Goal: Task Accomplishment & Management: Manage account settings

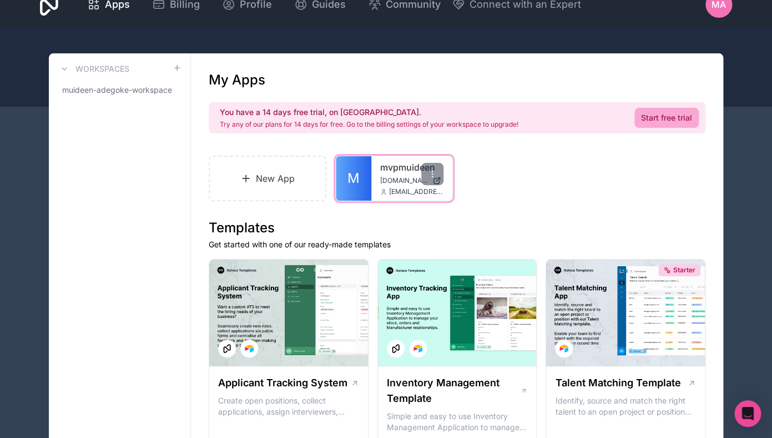
scroll to position [16, 0]
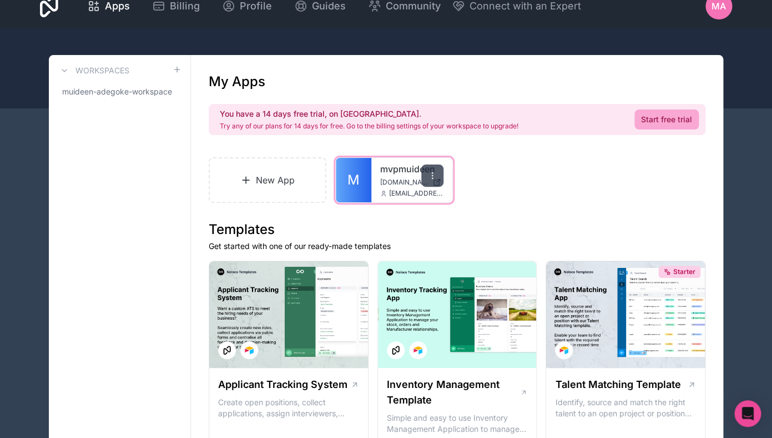
click at [433, 174] on icon at bounding box center [432, 175] width 9 height 9
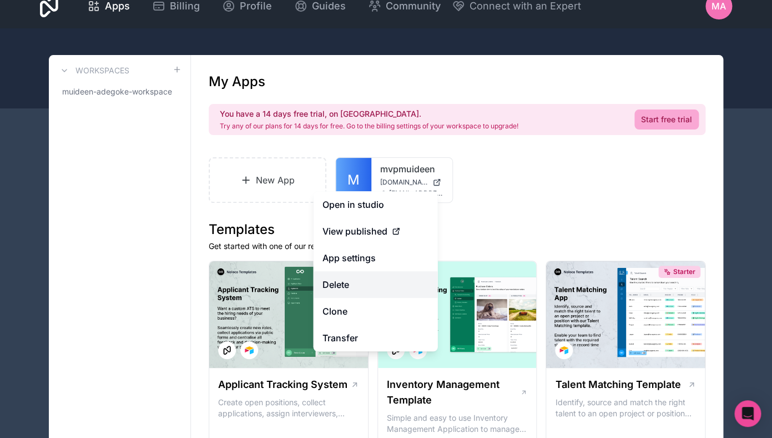
click at [334, 284] on button "Delete" at bounding box center [376, 284] width 124 height 27
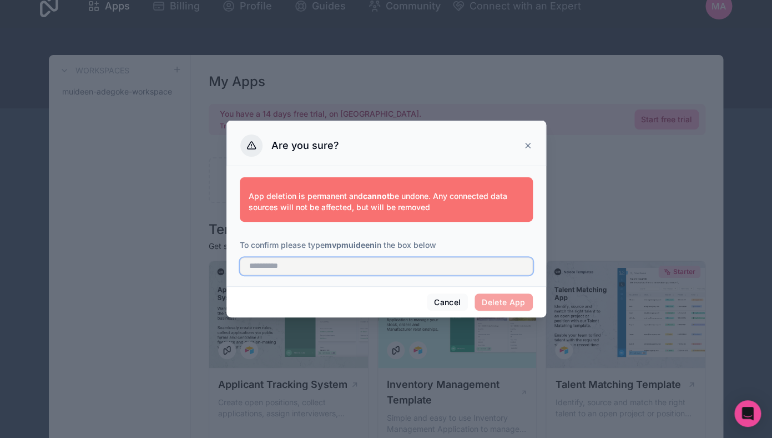
click at [403, 274] on input "text" at bounding box center [386, 266] width 293 height 18
type input "**********"
click at [506, 305] on button "Delete App" at bounding box center [504, 302] width 58 height 18
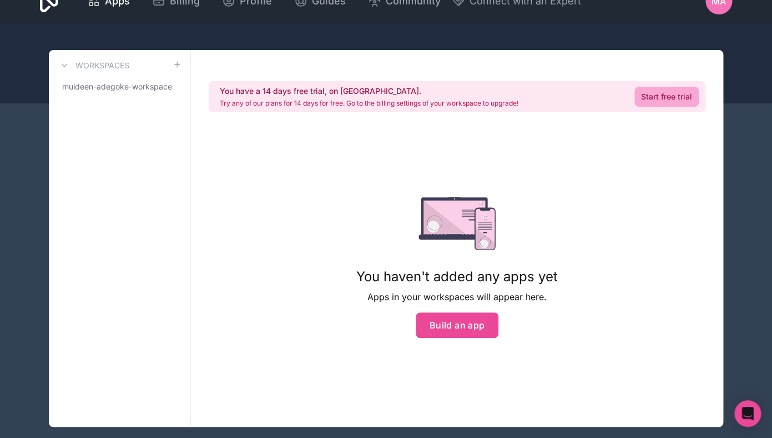
scroll to position [18, 0]
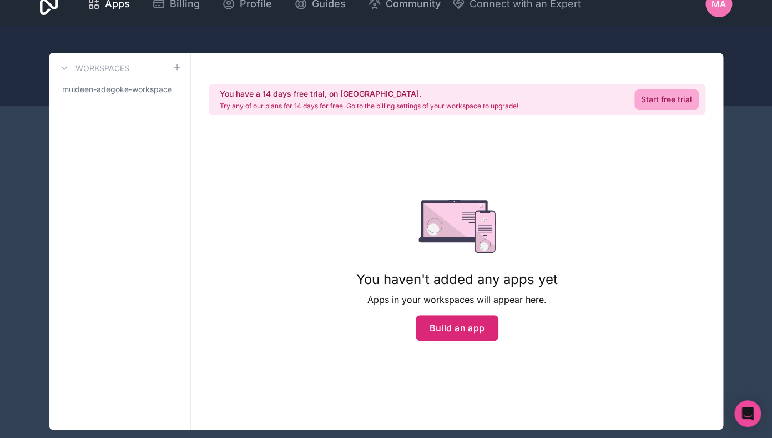
click at [458, 325] on button "Build an app" at bounding box center [457, 328] width 83 height 26
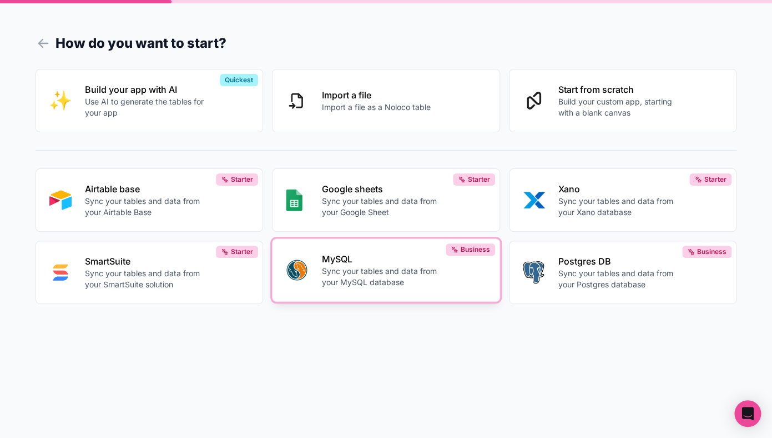
click at [407, 274] on p "Sync your tables and data from your MySQL database" at bounding box center [382, 276] width 120 height 22
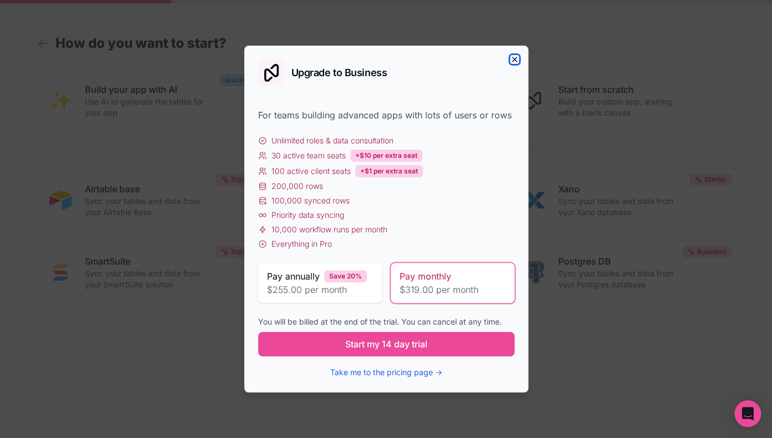
click at [512, 60] on icon "button" at bounding box center [514, 59] width 9 height 9
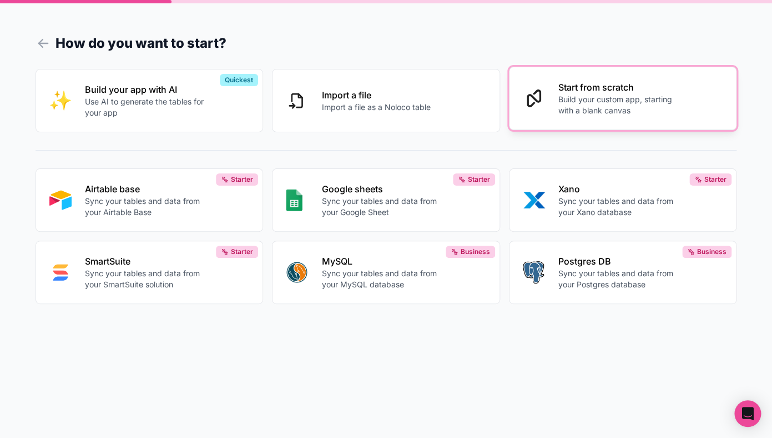
click at [592, 84] on p "Start from scratch" at bounding box center [619, 87] width 120 height 13
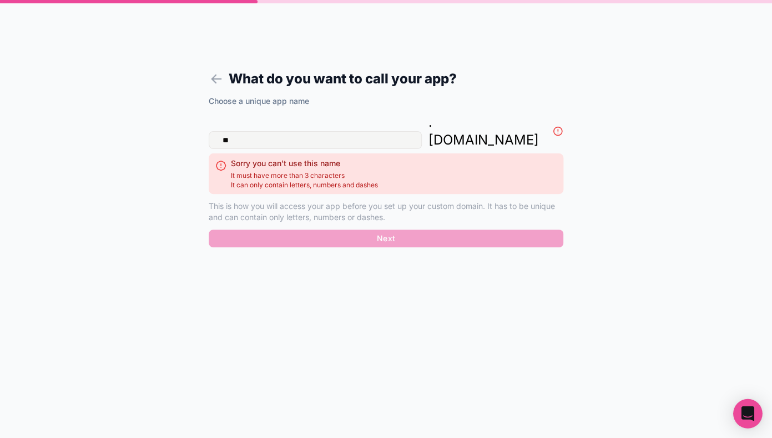
click at [749, 408] on icon "Open Intercom Messenger" at bounding box center [747, 413] width 13 height 14
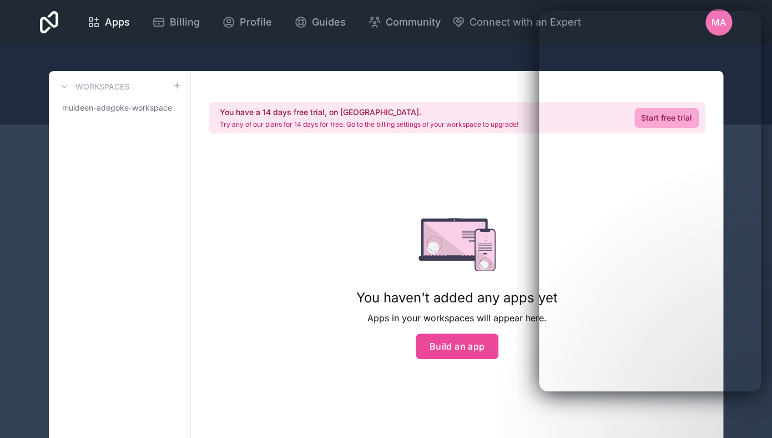
click at [457, 59] on div at bounding box center [386, 84] width 772 height 80
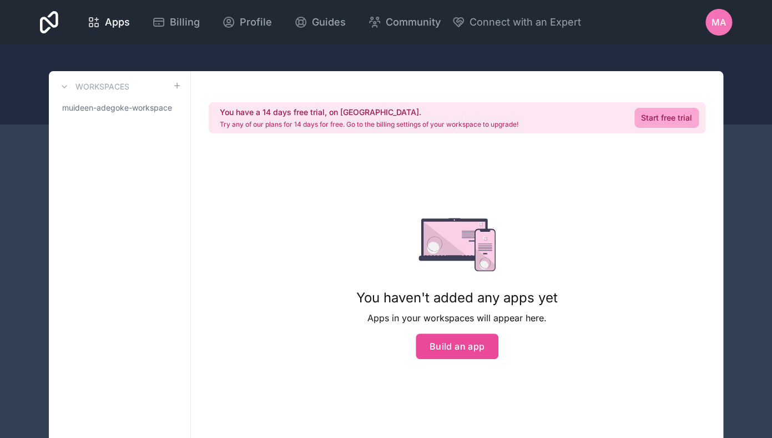
click at [724, 19] on span "MA" at bounding box center [719, 22] width 14 height 13
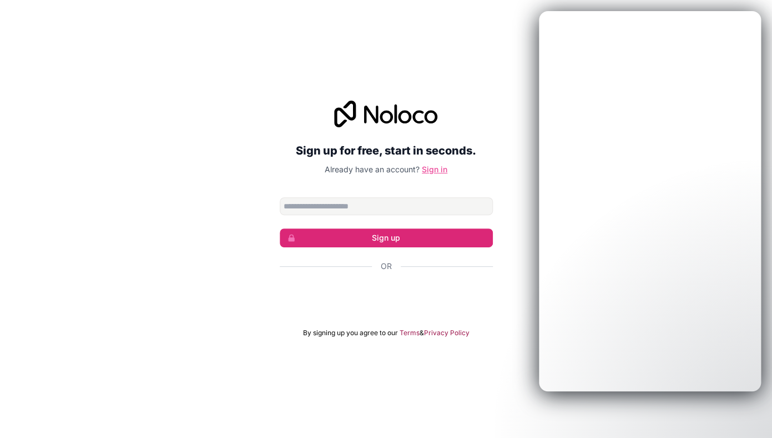
click at [442, 172] on link "Sign in" at bounding box center [435, 168] width 26 height 9
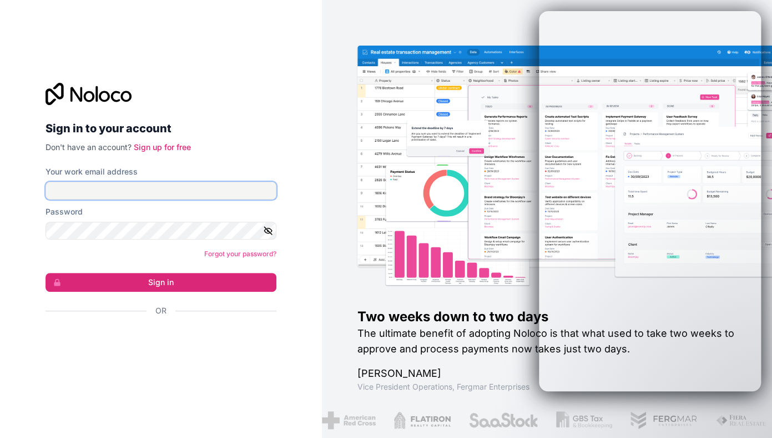
click at [190, 192] on input "Your work email address" at bounding box center [161, 191] width 231 height 18
type input "**********"
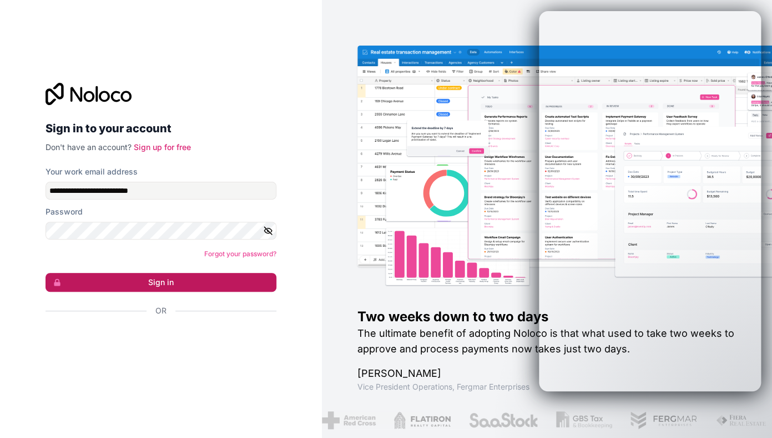
click at [167, 282] on button "Sign in" at bounding box center [161, 282] width 231 height 19
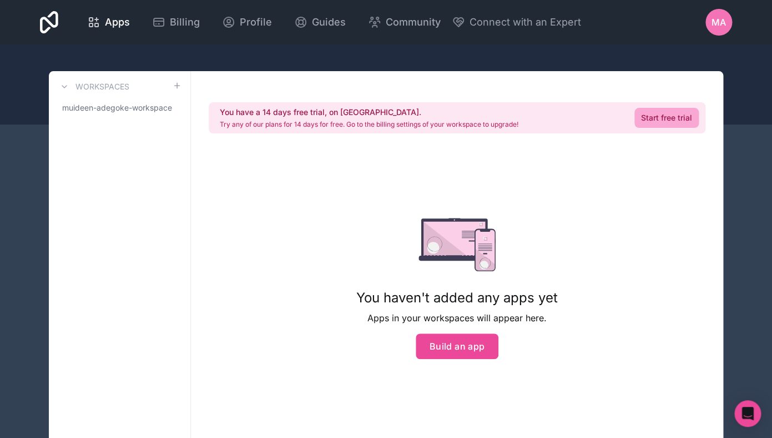
click at [278, 227] on div "You have a 14 days free trial, on us. Try any of our plans for 14 days for free…" at bounding box center [457, 259] width 533 height 377
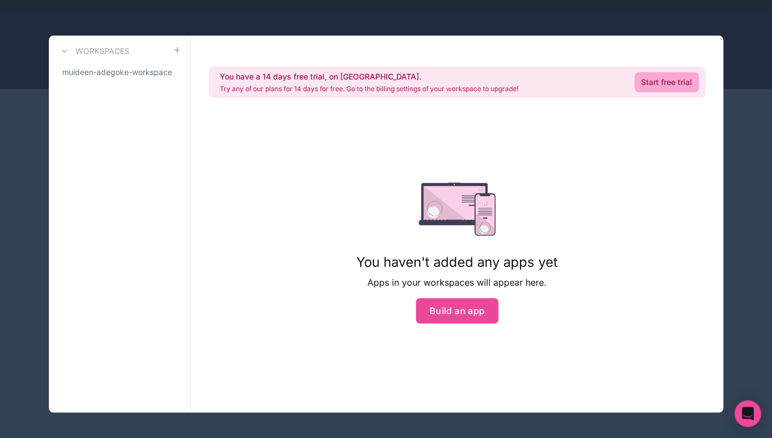
scroll to position [37, 0]
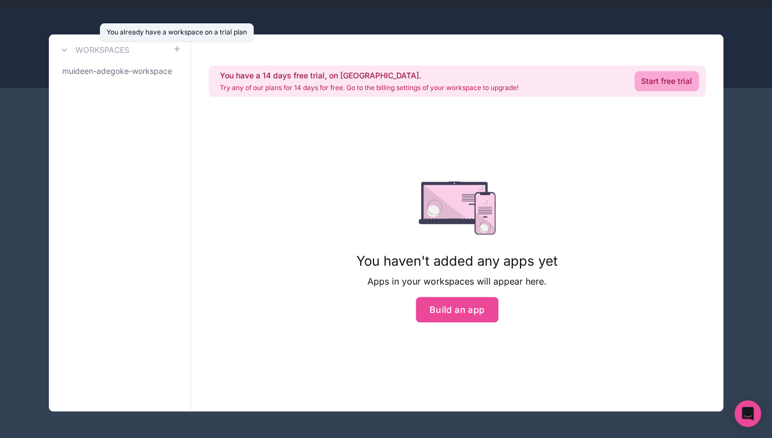
click at [181, 53] on span at bounding box center [177, 49] width 9 height 13
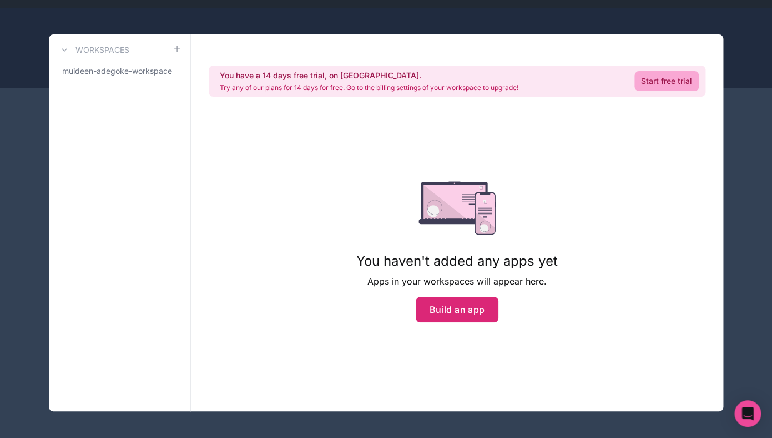
click at [461, 314] on button "Build an app" at bounding box center [457, 310] width 83 height 26
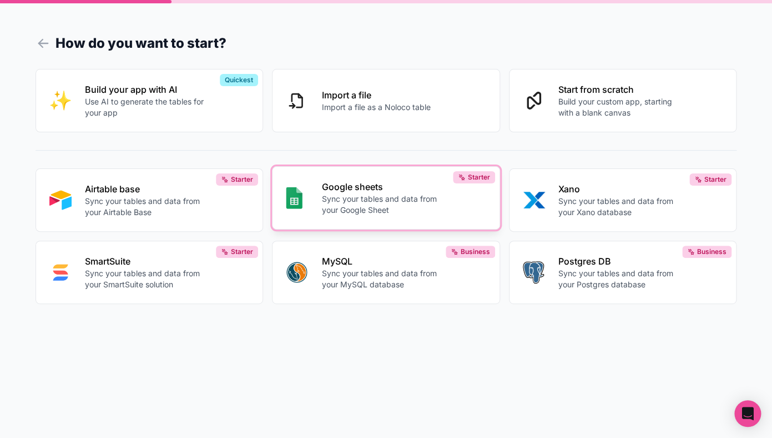
click at [394, 195] on p "Sync your tables and data from your Google Sheet" at bounding box center [382, 204] width 120 height 22
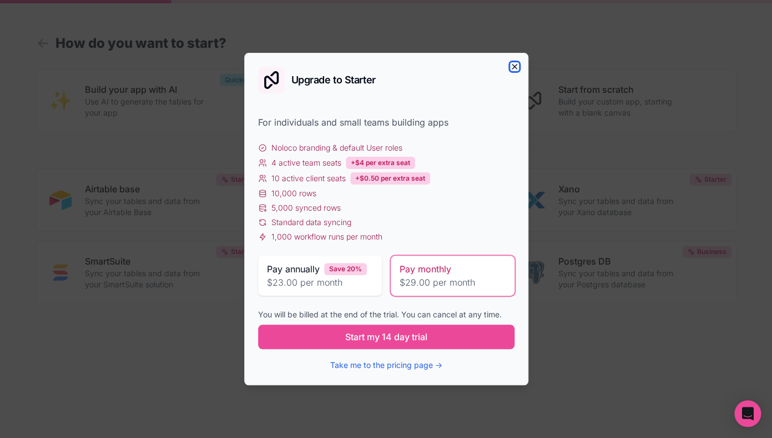
click at [518, 67] on icon "button" at bounding box center [514, 66] width 9 height 9
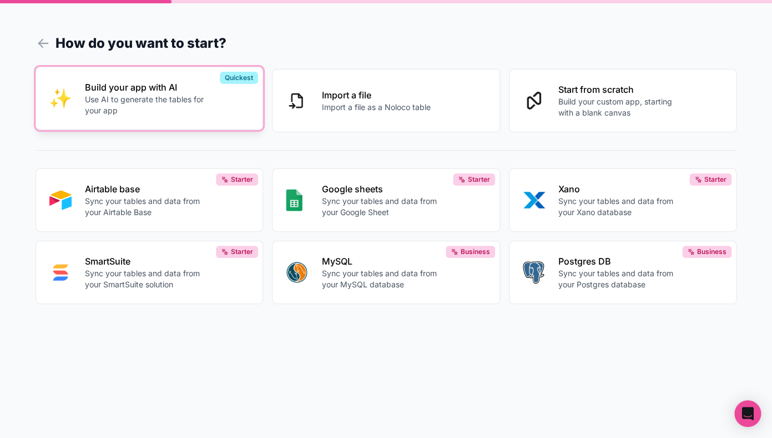
click at [189, 109] on p "Use AI to generate the tables for your app" at bounding box center [145, 105] width 120 height 22
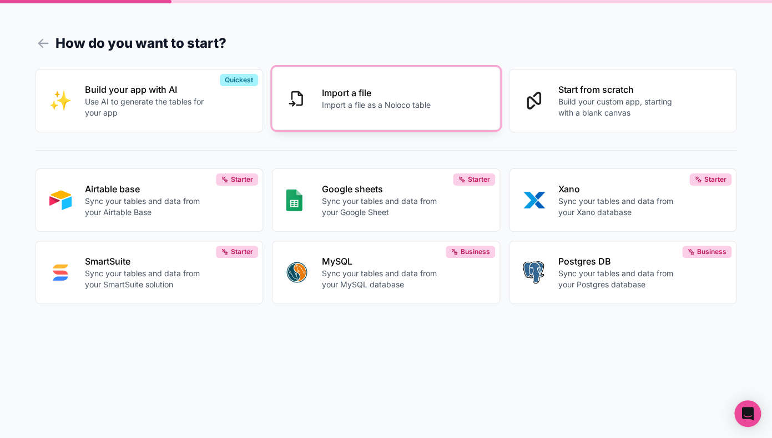
click at [369, 104] on p "Import a file as a Noloco table" at bounding box center [376, 104] width 109 height 11
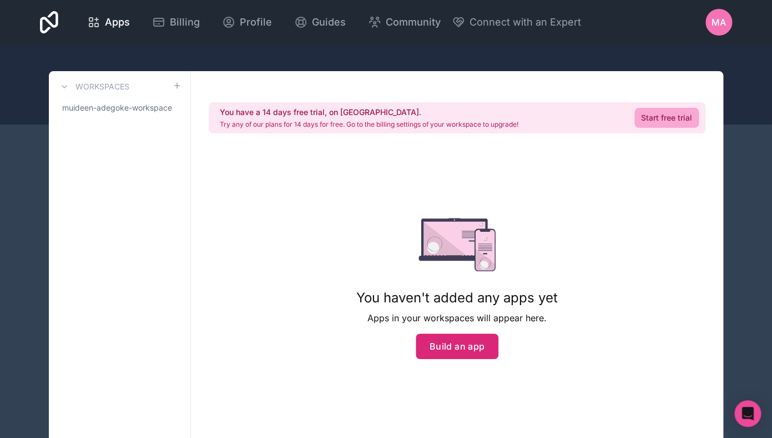
click at [458, 358] on button "Build an app" at bounding box center [457, 346] width 83 height 26
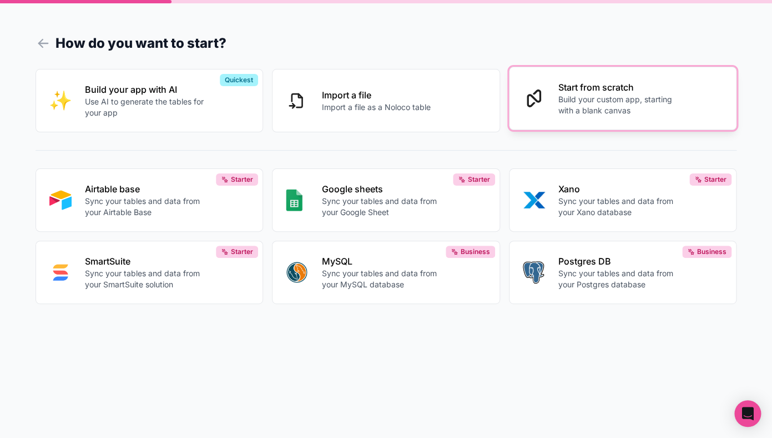
click at [658, 99] on p "Build your custom app, starting with a blank canvas" at bounding box center [619, 105] width 120 height 22
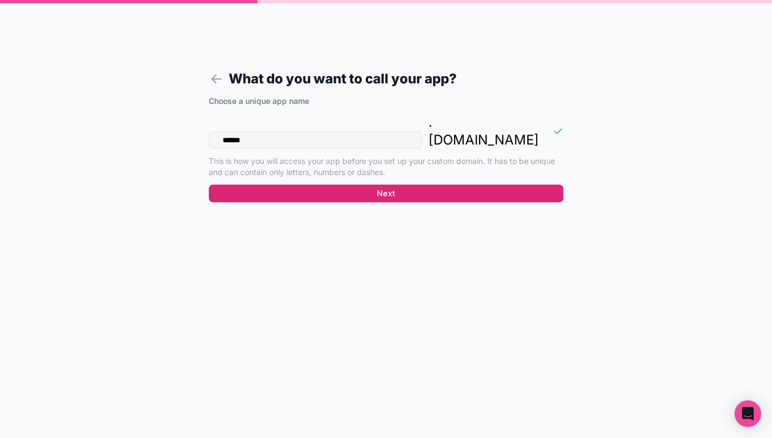
type input "******"
click at [418, 184] on button "Next" at bounding box center [386, 193] width 355 height 18
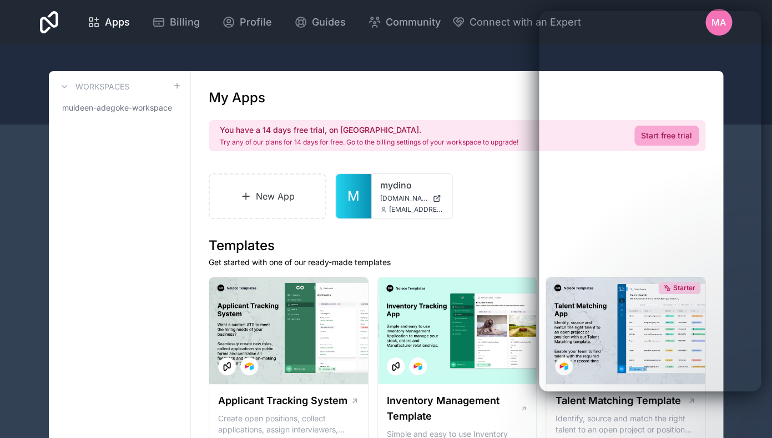
click at [483, 203] on div "New App M mydino mydino.noloco.co maadegoke2-c@my.cityu.edu.hk" at bounding box center [457, 196] width 497 height 46
click at [405, 186] on link "mydino" at bounding box center [411, 184] width 63 height 13
click at [432, 190] on icon at bounding box center [432, 191] width 9 height 9
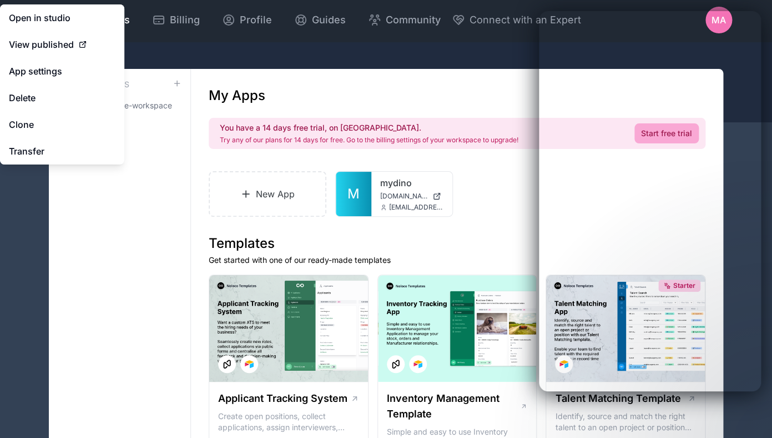
scroll to position [9, 0]
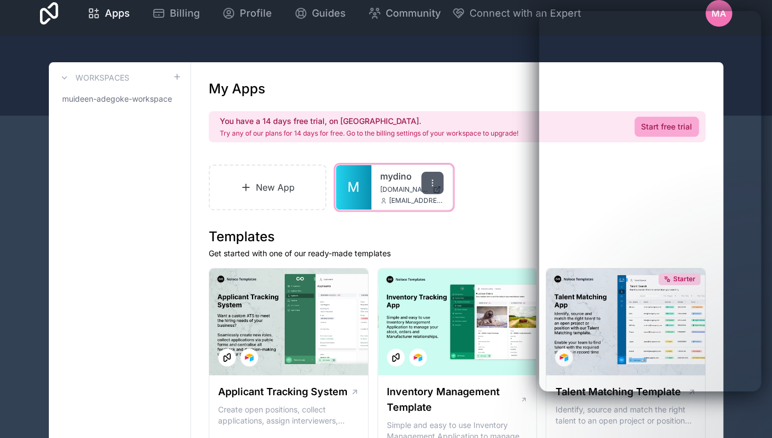
click at [430, 181] on icon at bounding box center [432, 182] width 9 height 9
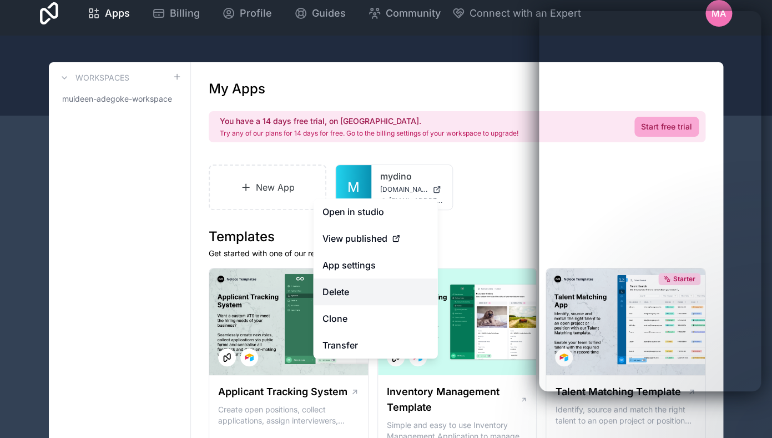
click at [334, 289] on button "Delete" at bounding box center [376, 291] width 124 height 27
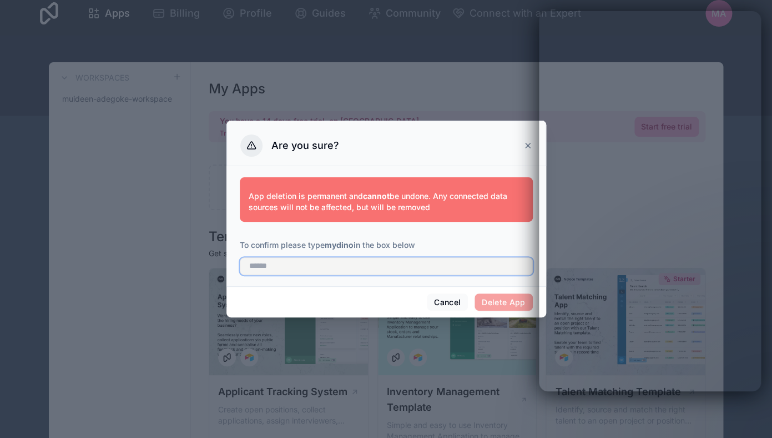
click at [388, 261] on input "text" at bounding box center [386, 266] width 293 height 18
type input "******"
click at [503, 303] on button "Delete App" at bounding box center [504, 302] width 58 height 18
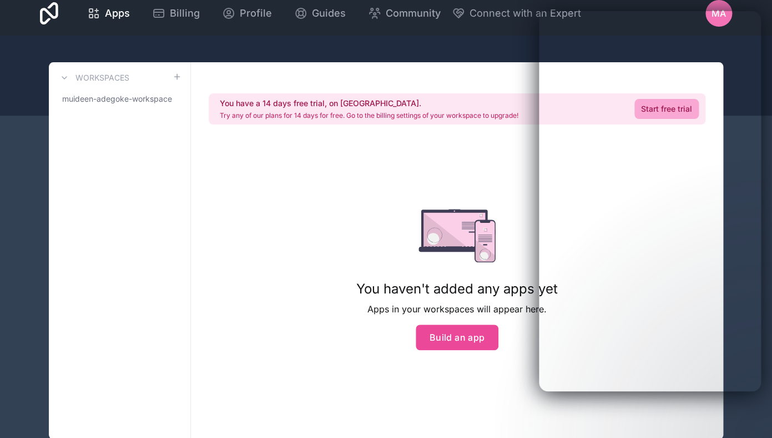
click at [44, 17] on icon at bounding box center [49, 13] width 18 height 22
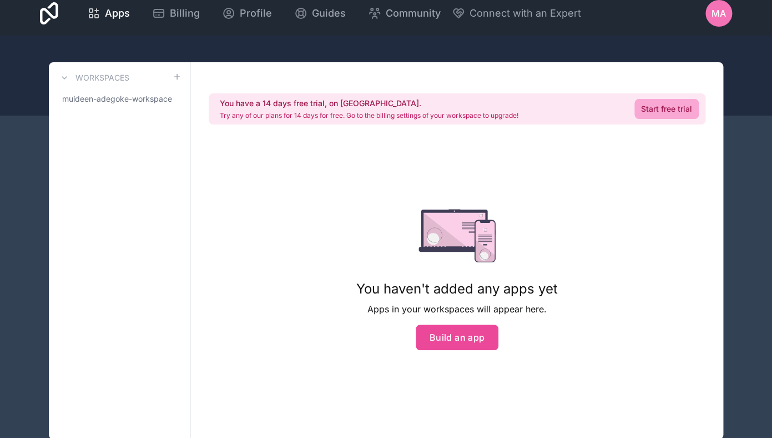
scroll to position [0, 0]
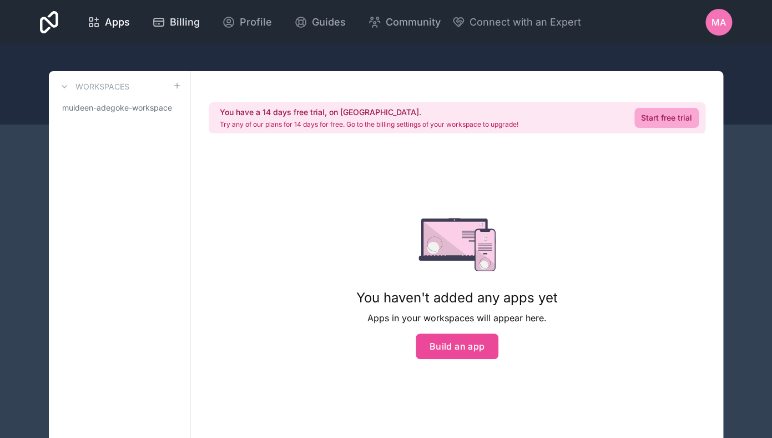
click at [200, 23] on span "Billing" at bounding box center [185, 22] width 30 height 16
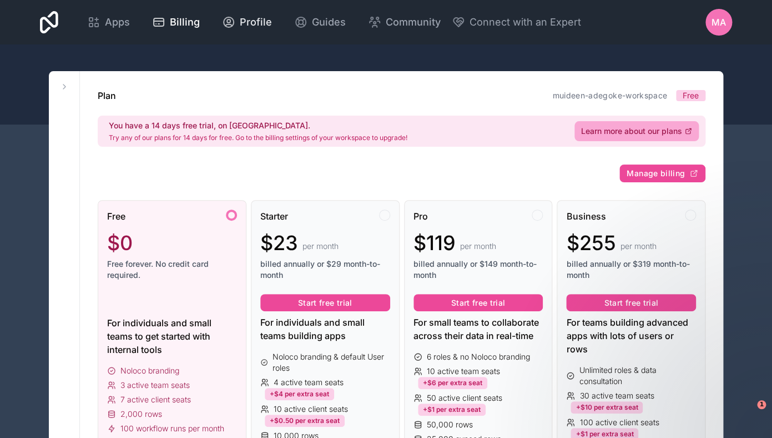
click at [272, 17] on span "Profile" at bounding box center [256, 22] width 32 height 16
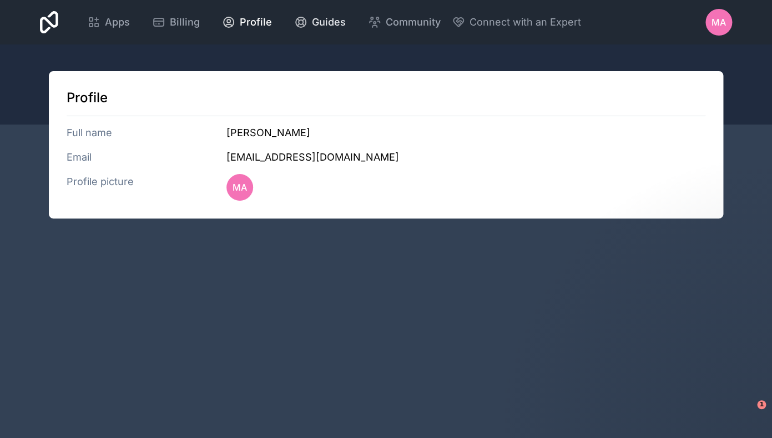
click at [355, 31] on link "Guides" at bounding box center [319, 22] width 69 height 24
click at [441, 24] on span "Community" at bounding box center [413, 22] width 55 height 16
click at [581, 21] on span "Connect with an Expert" at bounding box center [526, 22] width 112 height 16
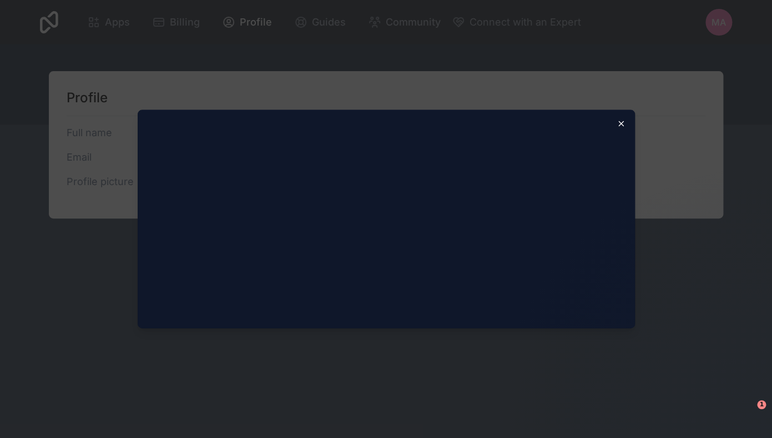
click at [621, 122] on icon "button" at bounding box center [621, 123] width 9 height 9
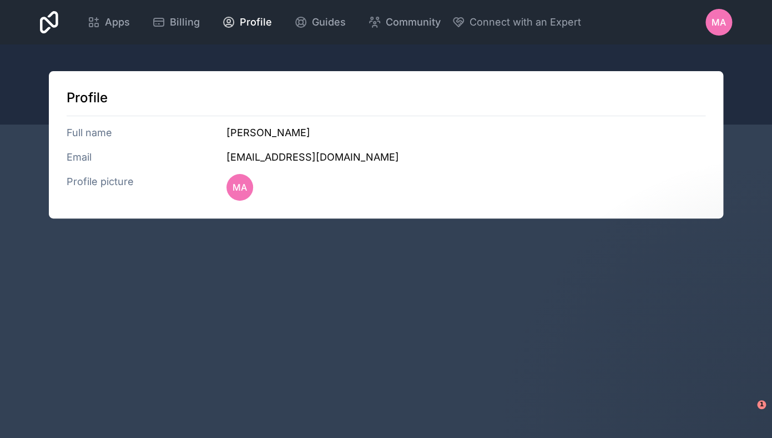
click at [58, 16] on link at bounding box center [49, 22] width 18 height 27
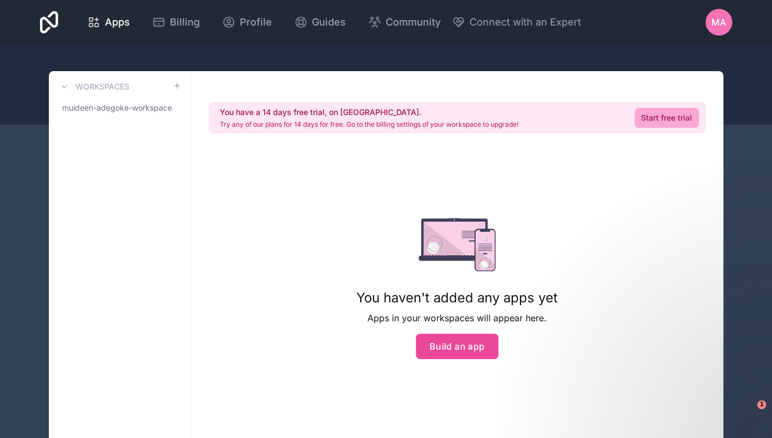
scroll to position [37, 0]
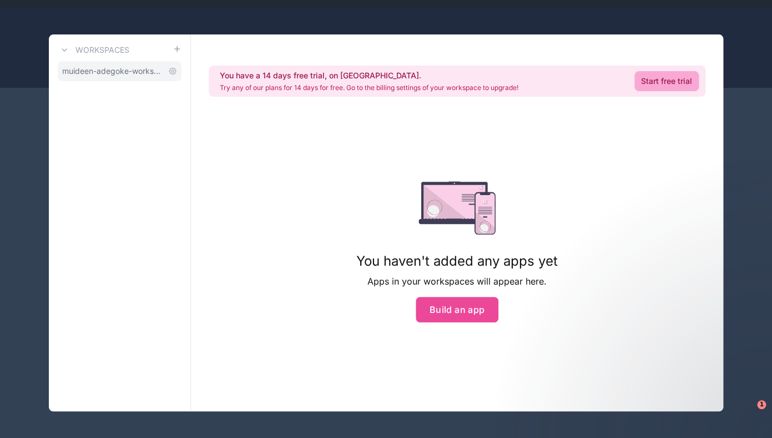
click at [103, 77] on link "muideen-adegoke-workspace" at bounding box center [120, 71] width 124 height 20
click at [43, 99] on div "Workspaces muideen-adegoke-workspace You have a 14 days free trial, on us. Try …" at bounding box center [386, 222] width 710 height 377
click at [64, 49] on icon at bounding box center [64, 50] width 9 height 9
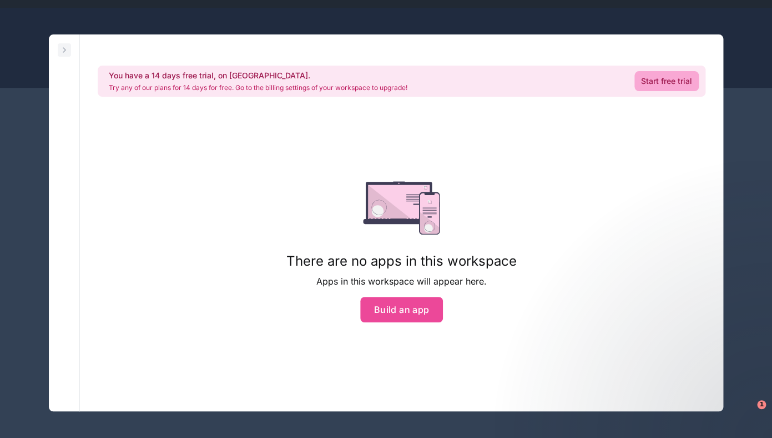
click at [68, 52] on icon at bounding box center [64, 50] width 9 height 9
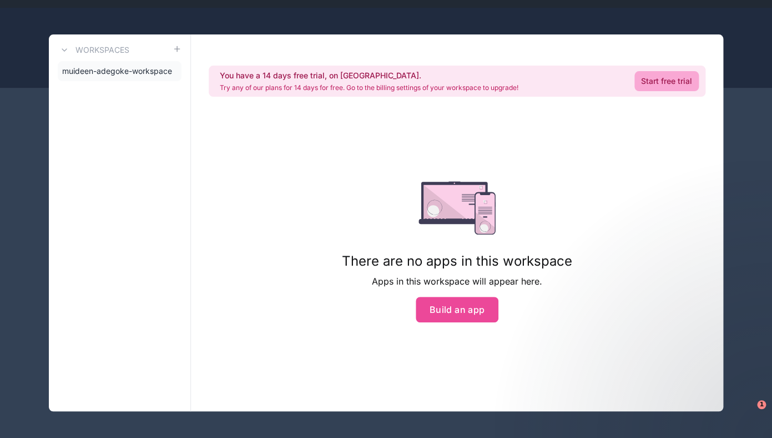
click at [741, 52] on div at bounding box center [386, 48] width 772 height 80
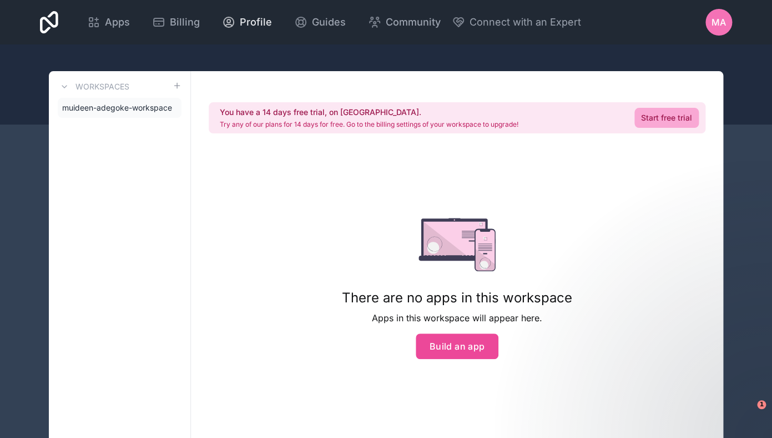
click at [272, 21] on span "Profile" at bounding box center [256, 22] width 32 height 16
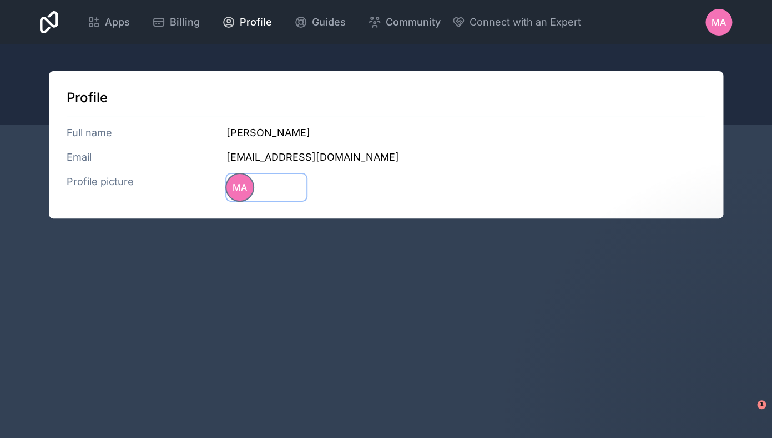
click at [246, 191] on span "MA" at bounding box center [240, 186] width 14 height 13
click at [733, 21] on div "Apps Billing Profile Guides Community Connect with an Expert MA Billing Profile…" at bounding box center [386, 22] width 710 height 44
click at [721, 21] on span "MA" at bounding box center [719, 22] width 14 height 13
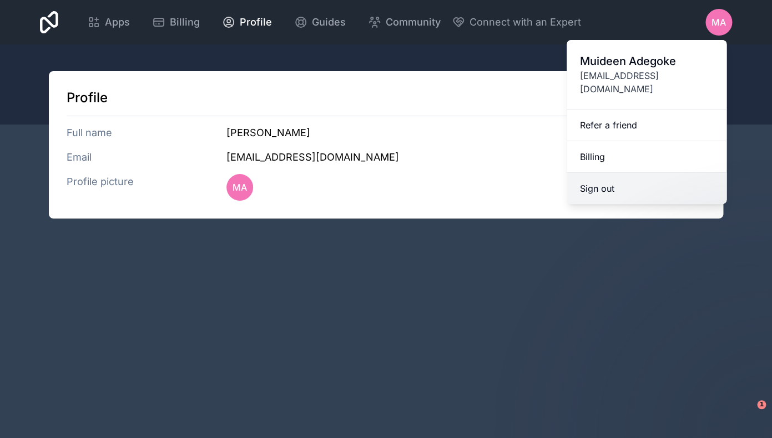
click at [589, 190] on button "Sign out" at bounding box center [647, 188] width 160 height 31
